Goal: Navigation & Orientation: Find specific page/section

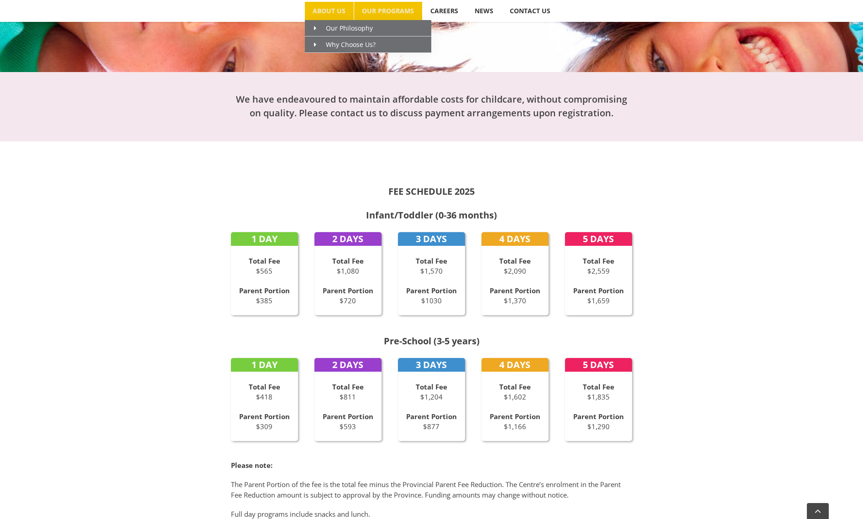
click at [330, 5] on link "ABOUT US" at bounding box center [329, 11] width 49 height 18
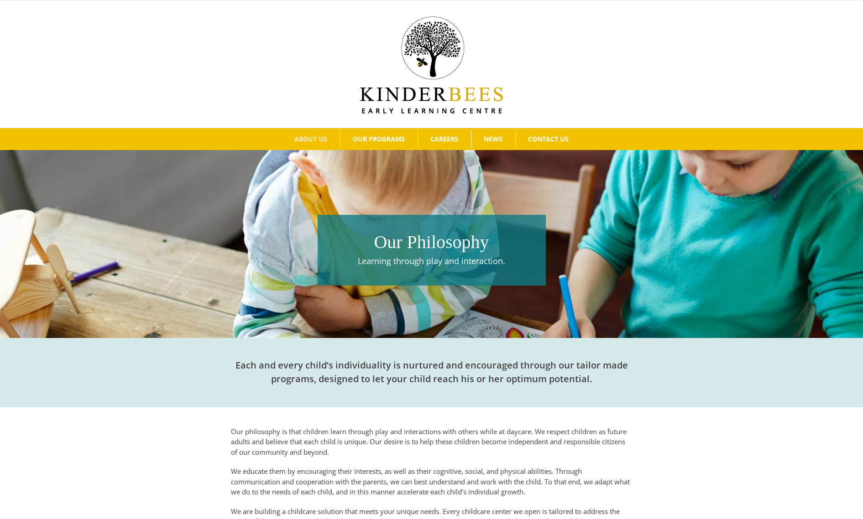
click at [424, 51] on img at bounding box center [431, 64] width 143 height 97
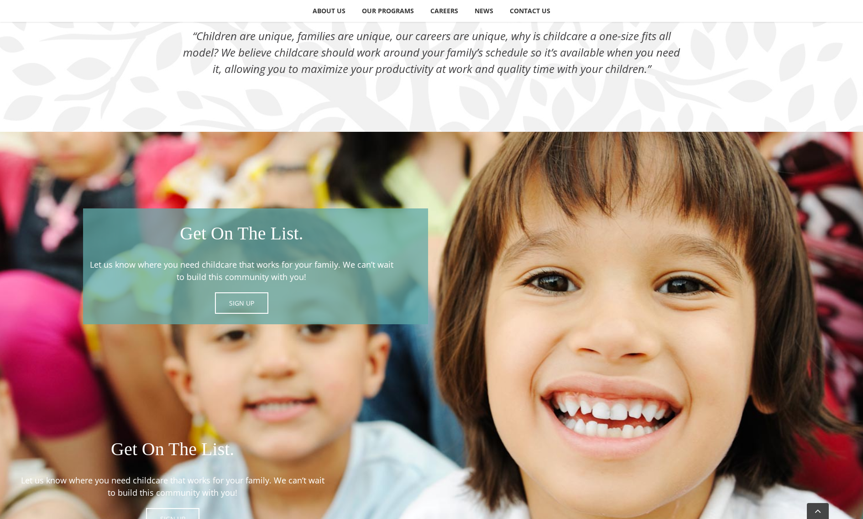
scroll to position [1153, 0]
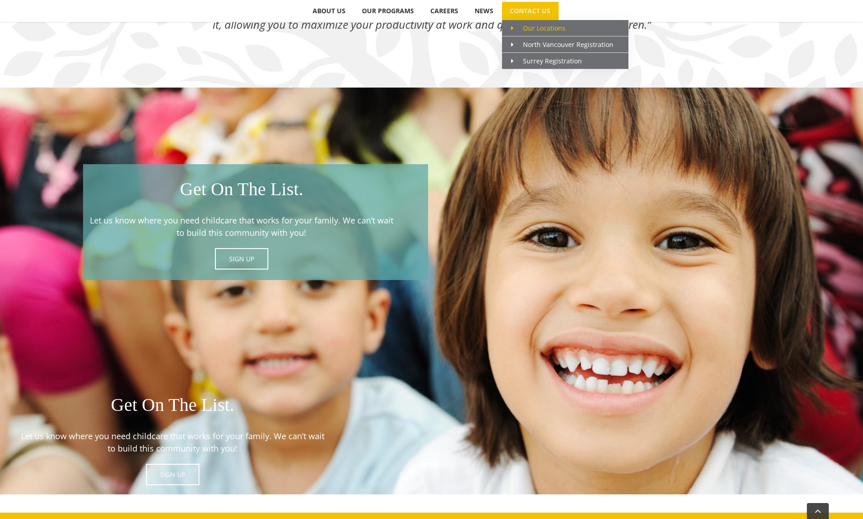
click at [537, 30] on span "Our Locations" at bounding box center [538, 28] width 54 height 9
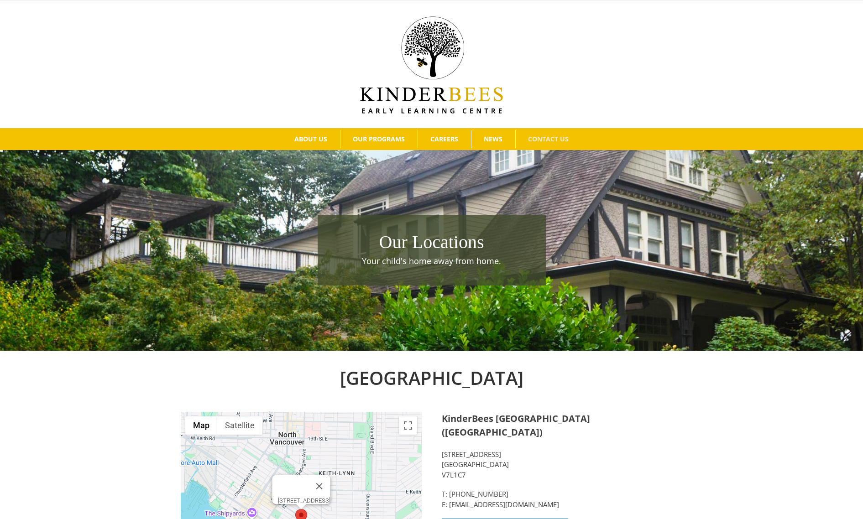
click at [426, 48] on img at bounding box center [431, 64] width 143 height 97
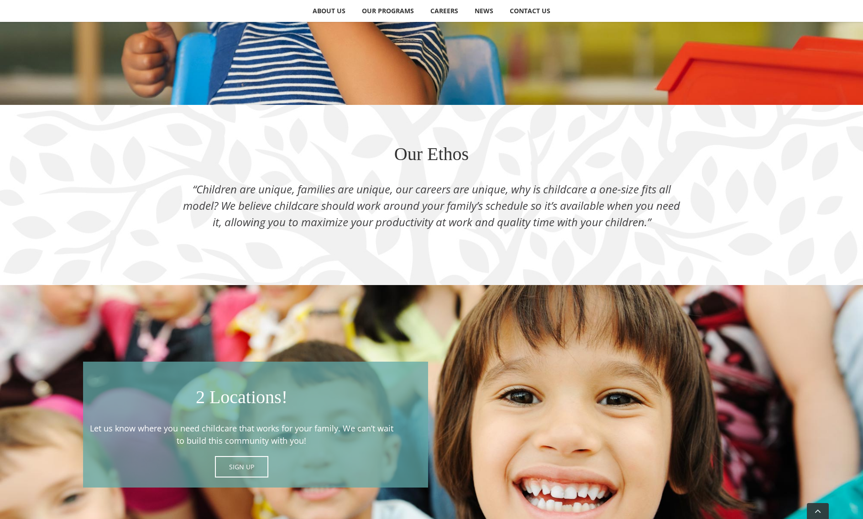
scroll to position [996, 0]
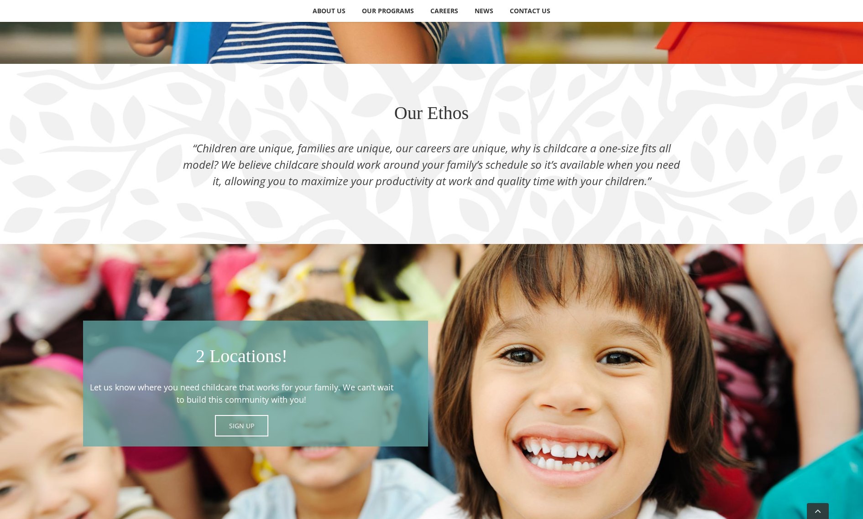
click at [236, 426] on span at bounding box center [255, 384] width 345 height 126
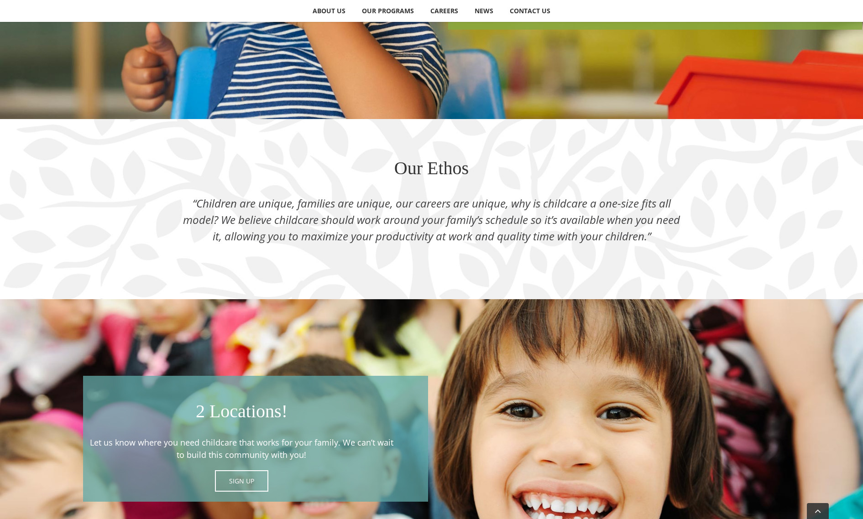
scroll to position [1021, 0]
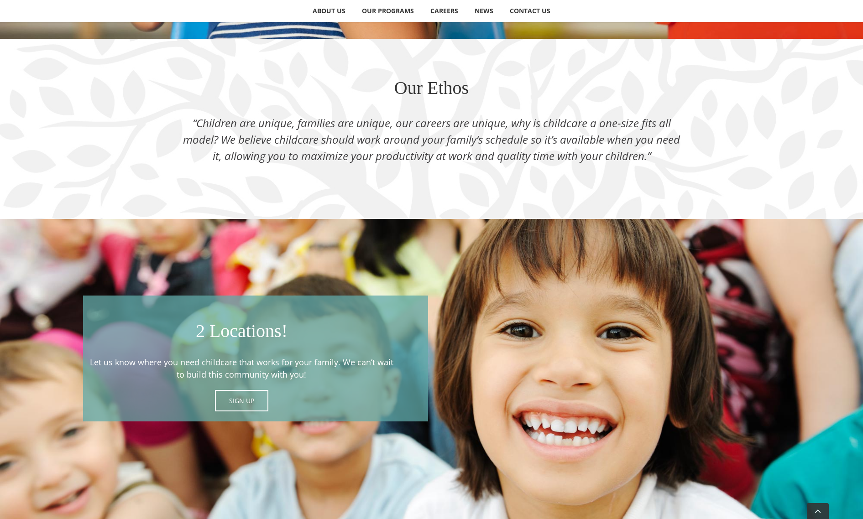
click at [240, 397] on span at bounding box center [255, 359] width 345 height 126
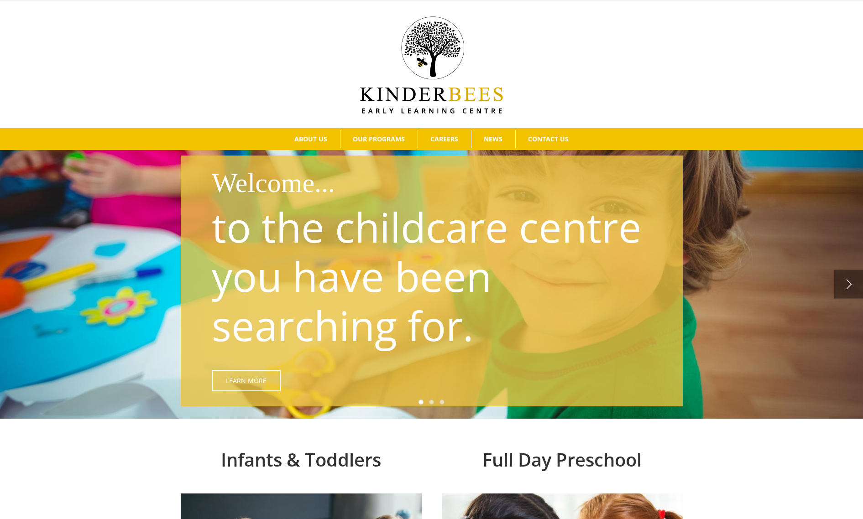
click at [262, 385] on span "Learn More" at bounding box center [246, 381] width 41 height 8
click at [840, 279] on link "" at bounding box center [848, 284] width 29 height 29
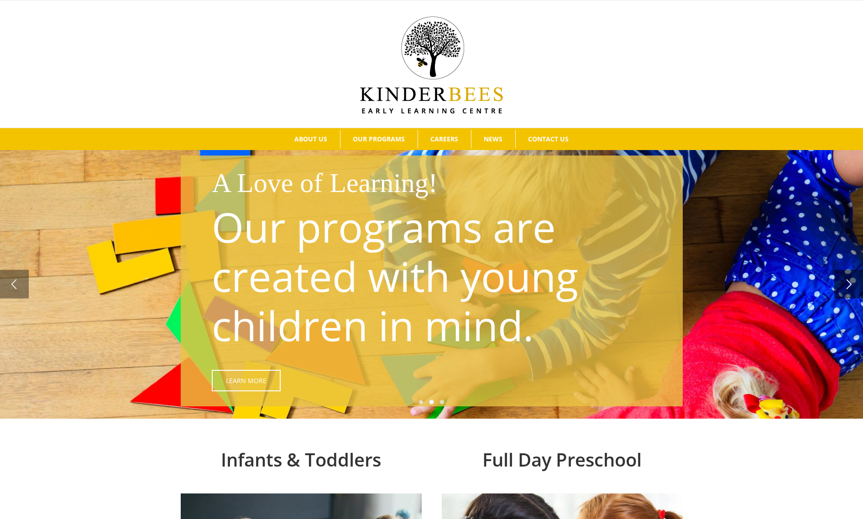
click at [844, 287] on link "" at bounding box center [848, 284] width 29 height 29
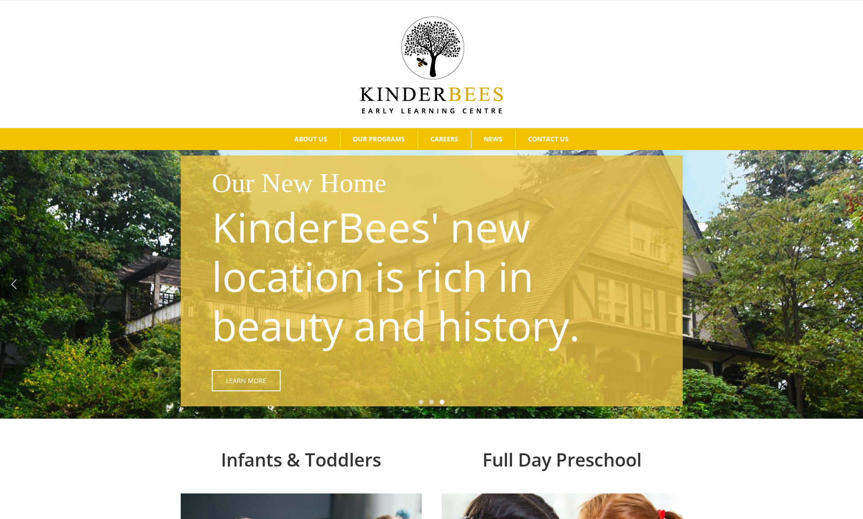
click at [257, 380] on span "Learn More" at bounding box center [246, 381] width 41 height 8
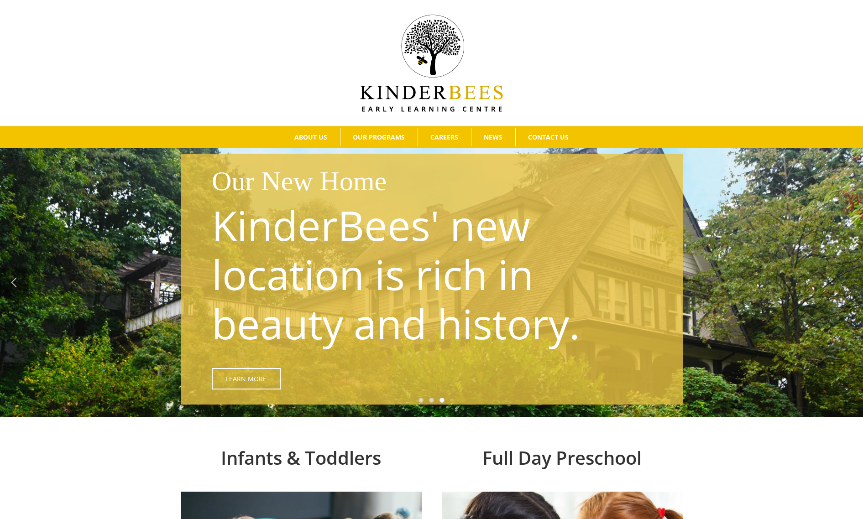
scroll to position [10, 0]
